Goal: Navigation & Orientation: Find specific page/section

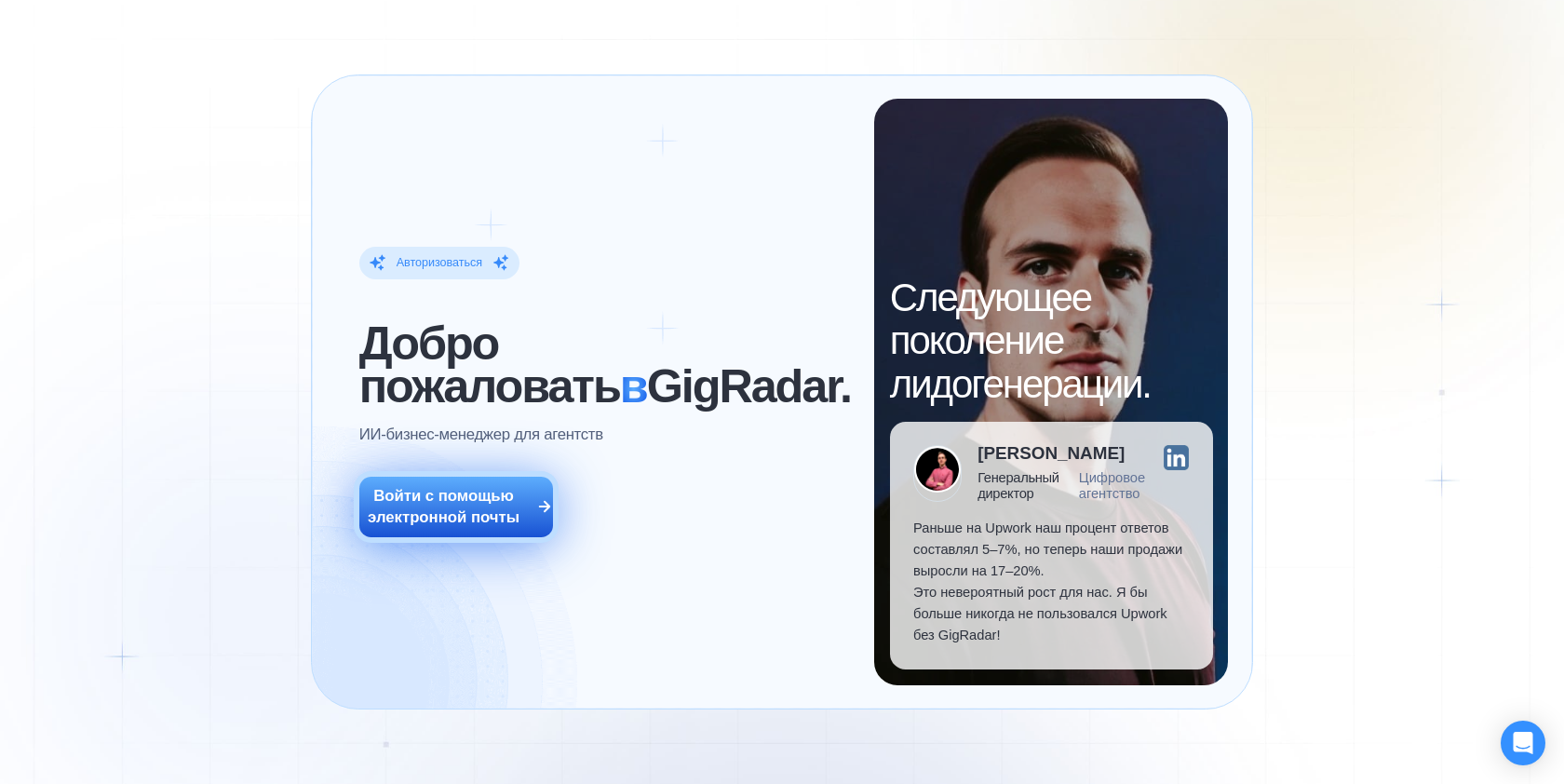
click at [462, 526] on font "Войти с помощью электронной почты" at bounding box center [443, 505] width 152 height 39
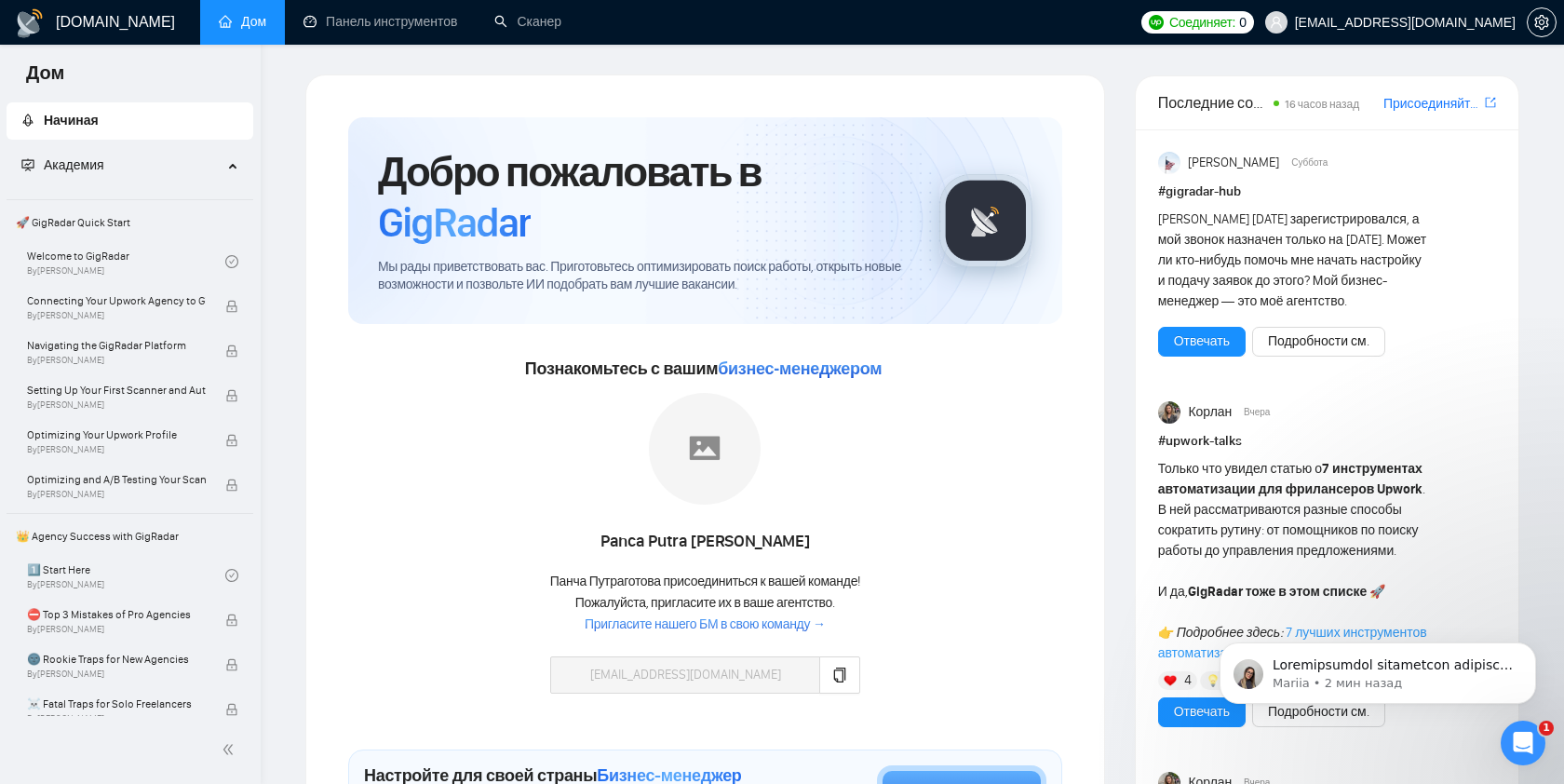
click at [768, 616] on font "Пригласите нашего БМ в свою команду →" at bounding box center [705, 624] width 241 height 16
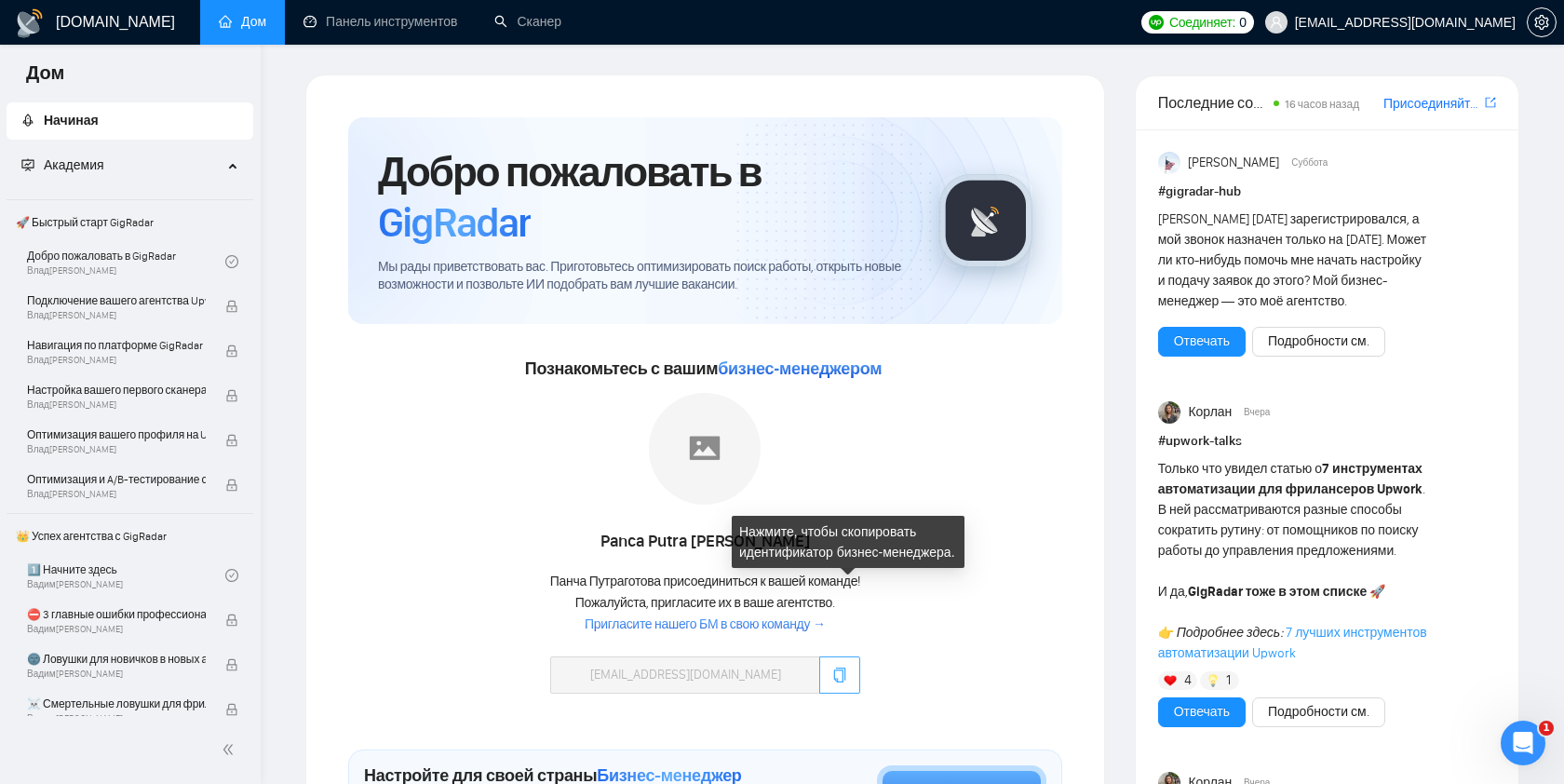
click at [858, 656] on button "button" at bounding box center [839, 675] width 40 height 38
